Goal: Task Accomplishment & Management: Manage account settings

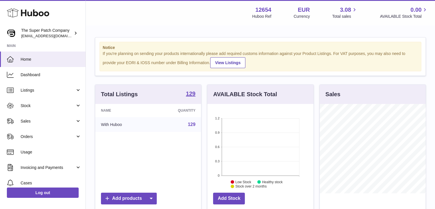
scroll to position [89, 106]
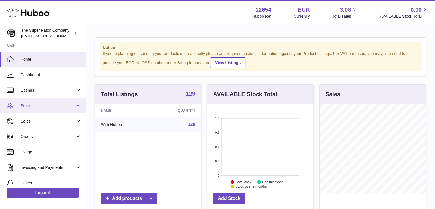
click at [44, 105] on span "Stock" at bounding box center [48, 105] width 55 height 5
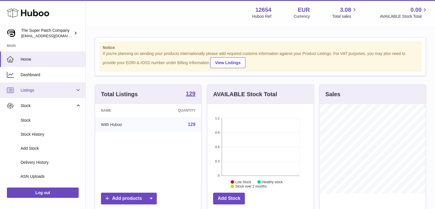
click at [42, 92] on span "Listings" at bounding box center [48, 90] width 55 height 5
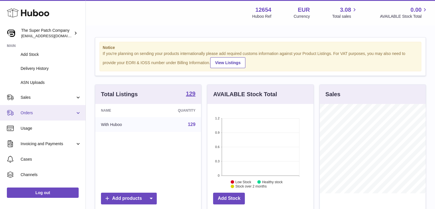
scroll to position [143, 0]
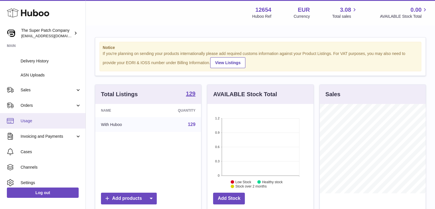
click at [45, 124] on link "Usage" at bounding box center [43, 120] width 86 height 15
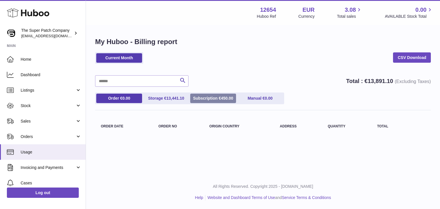
click at [198, 95] on link "Subscription € 450.00" at bounding box center [213, 98] width 46 height 9
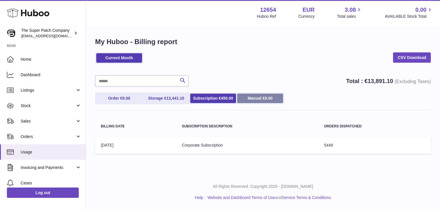
click at [254, 97] on link "Manual € 0.00" at bounding box center [260, 98] width 46 height 9
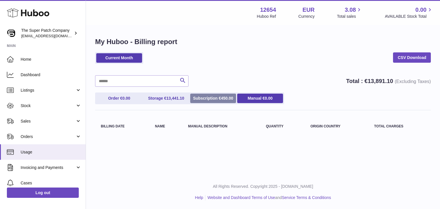
click at [221, 99] on link "Subscription € 450.00" at bounding box center [213, 98] width 46 height 9
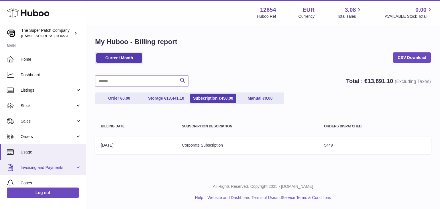
click at [45, 169] on span "Invoicing and Payments" at bounding box center [48, 167] width 55 height 5
click at [60, 167] on span "Invoicing and Payments" at bounding box center [48, 167] width 55 height 5
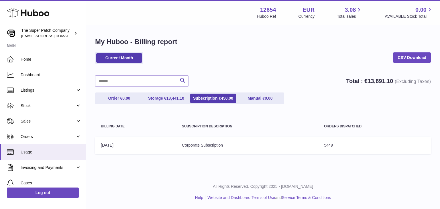
click at [156, 147] on td "Billing Date: 01-Aug-2025" at bounding box center [135, 145] width 81 height 17
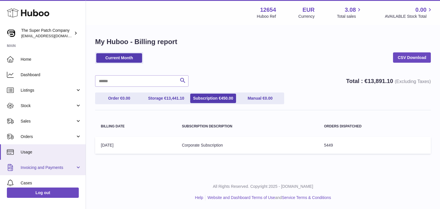
click at [56, 166] on span "Invoicing and Payments" at bounding box center [48, 167] width 55 height 5
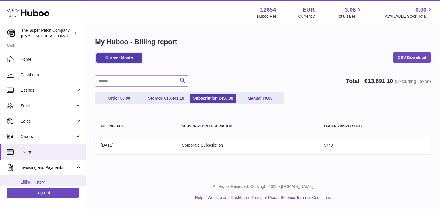
click at [44, 181] on span "Billing History" at bounding box center [51, 182] width 61 height 5
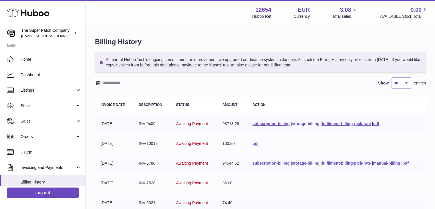
click at [292, 126] on link "storage-billing" at bounding box center [305, 123] width 27 height 5
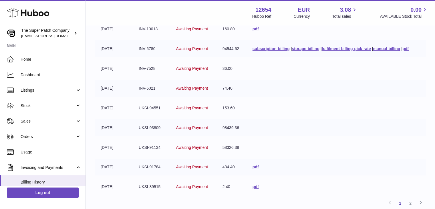
scroll to position [220, 0]
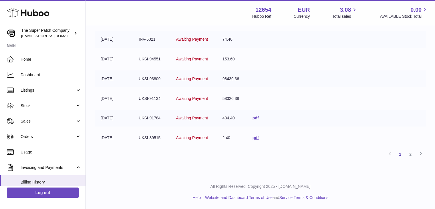
click at [253, 116] on link "pdf" at bounding box center [256, 118] width 6 height 5
